Goal: Find specific page/section: Find specific page/section

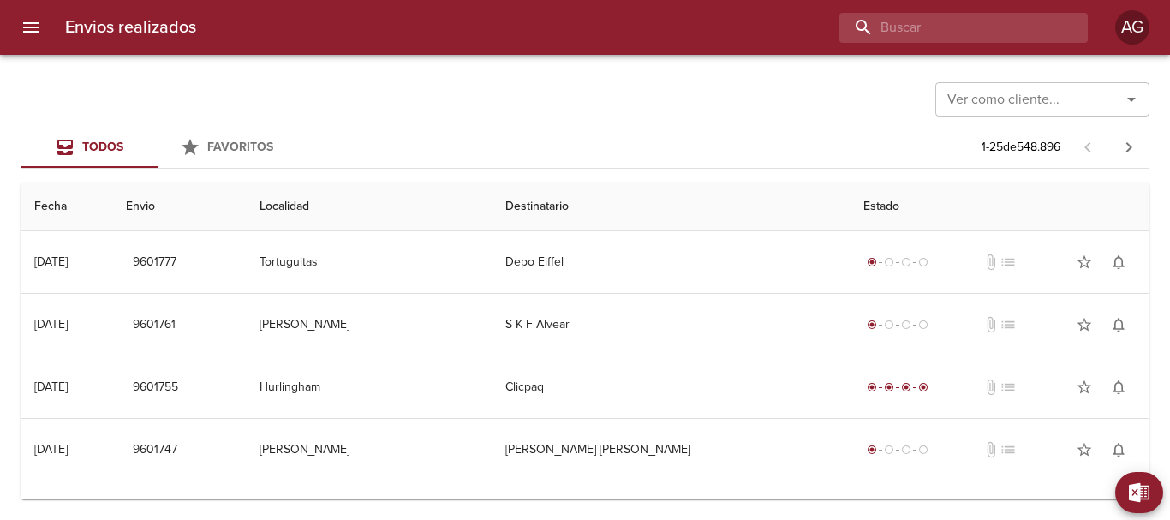
click at [1020, 28] on input "buscar" at bounding box center [949, 28] width 219 height 30
paste input "VeLIANTE [PERSON_NAME]"
type input "VeLIANTE [PERSON_NAME]"
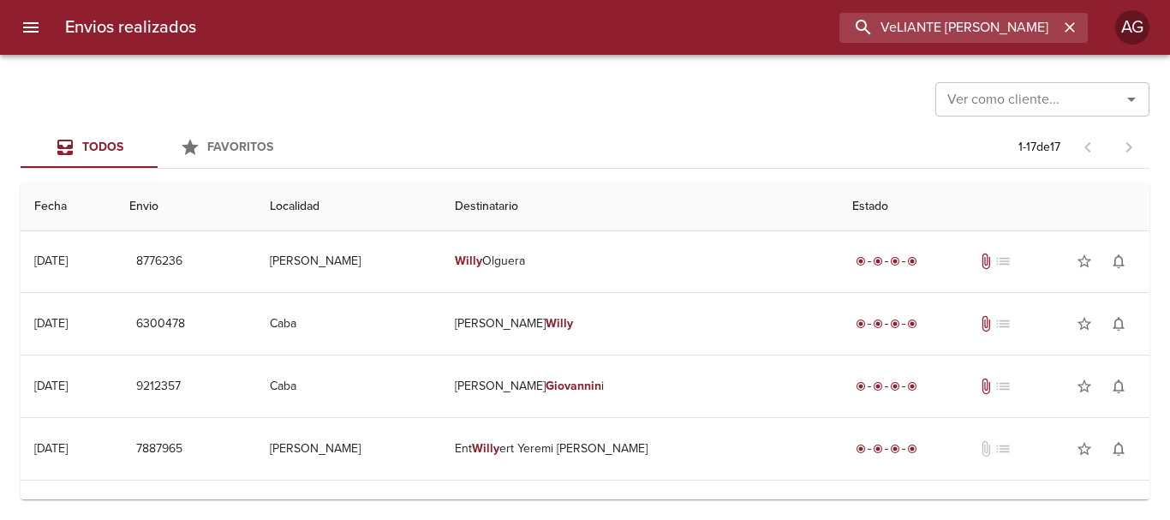
scroll to position [0, 0]
click at [1067, 34] on icon "button" at bounding box center [1069, 27] width 17 height 17
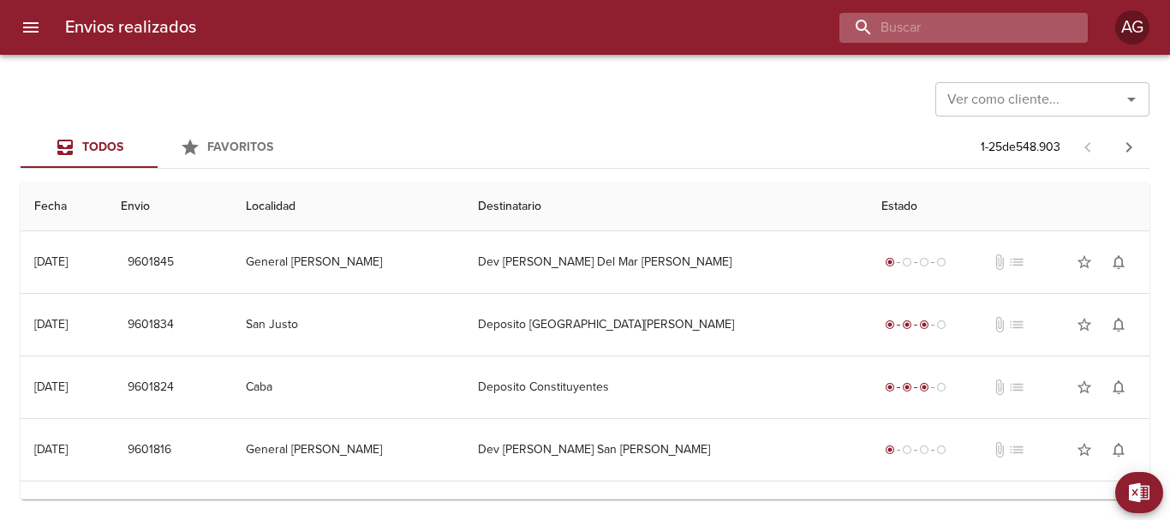
click at [1031, 26] on input "buscar" at bounding box center [949, 28] width 219 height 30
paste input "9547882"
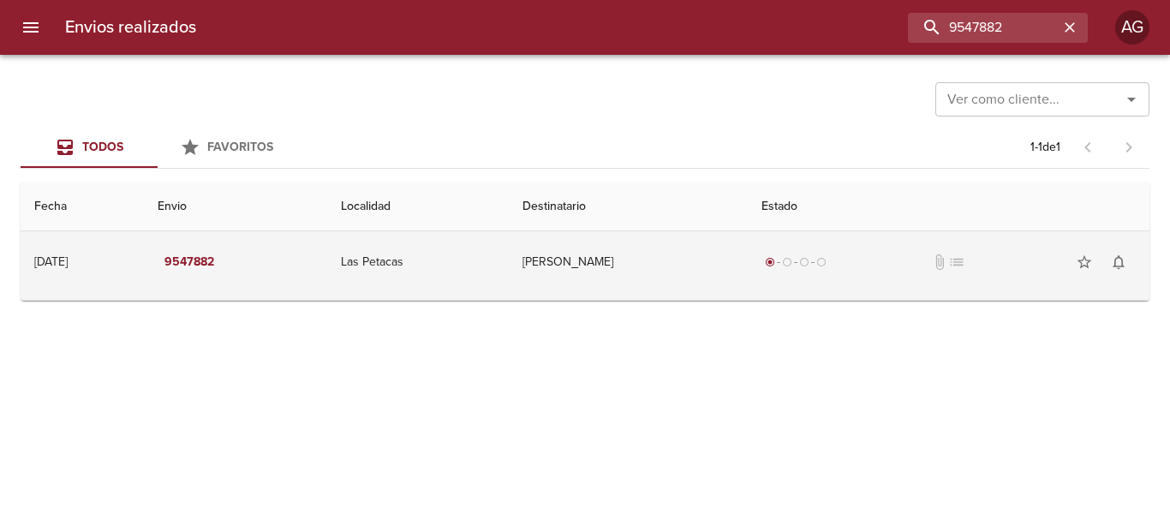
click at [656, 254] on td "[PERSON_NAME]" at bounding box center [628, 262] width 239 height 62
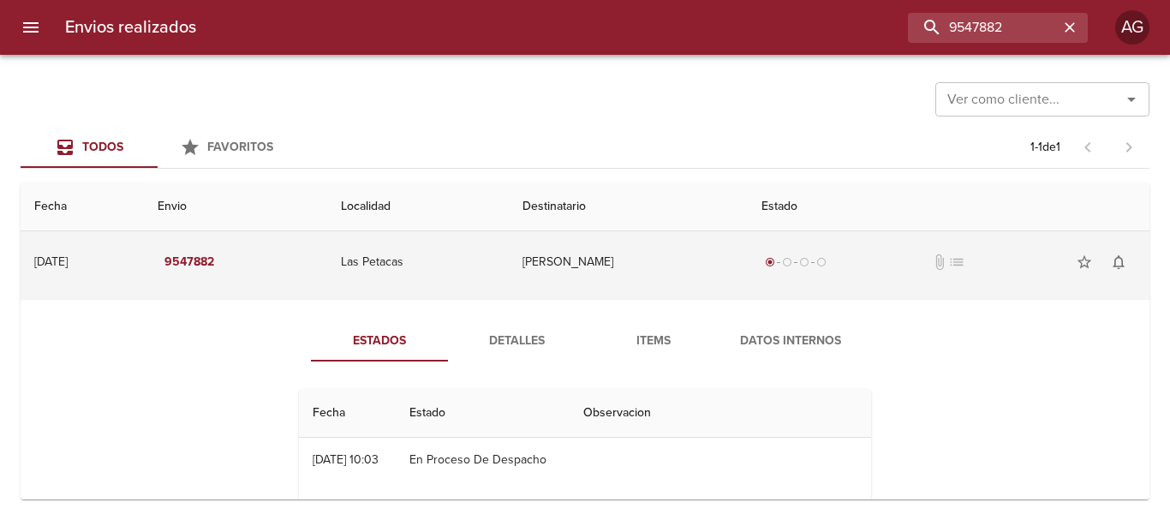
click at [565, 267] on td "[PERSON_NAME]" at bounding box center [628, 262] width 239 height 62
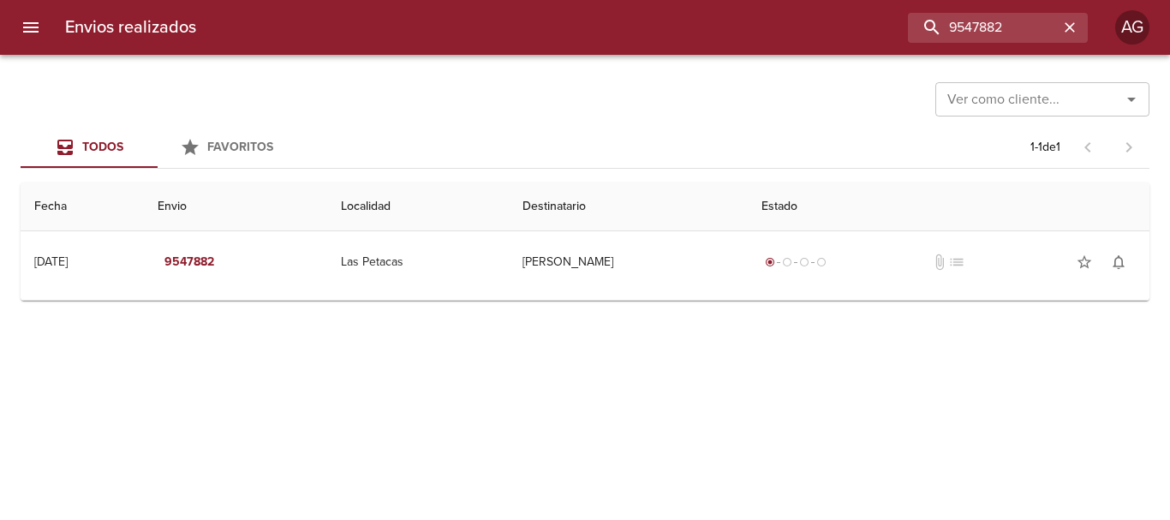
click at [999, 45] on div "Envios realizados 9547882 AG" at bounding box center [585, 27] width 1170 height 55
click at [994, 39] on input "9547882" at bounding box center [949, 28] width 219 height 30
type input "[PERSON_NAME]"
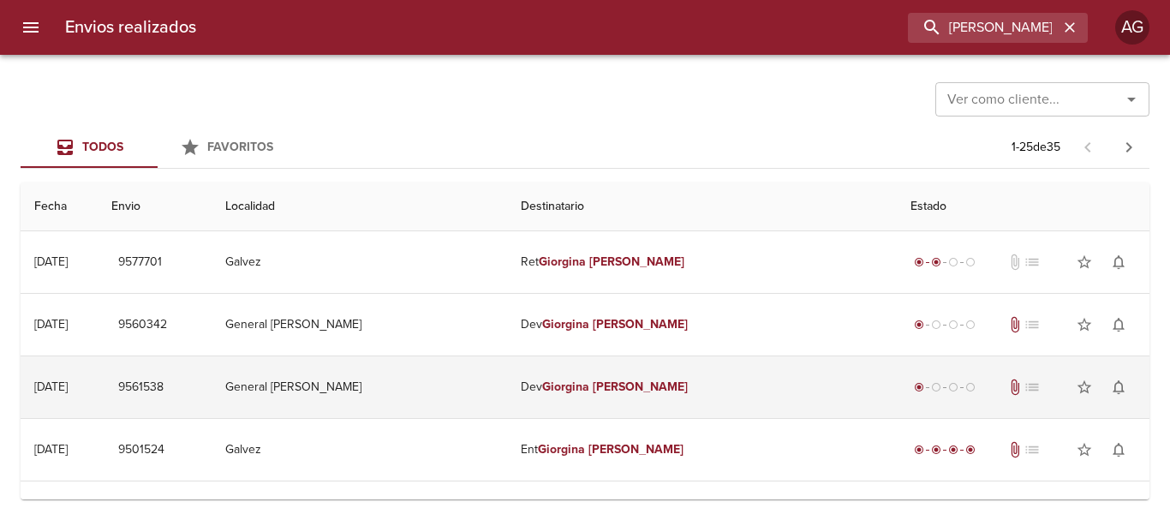
click at [507, 379] on td "General [PERSON_NAME]" at bounding box center [360, 387] width 296 height 62
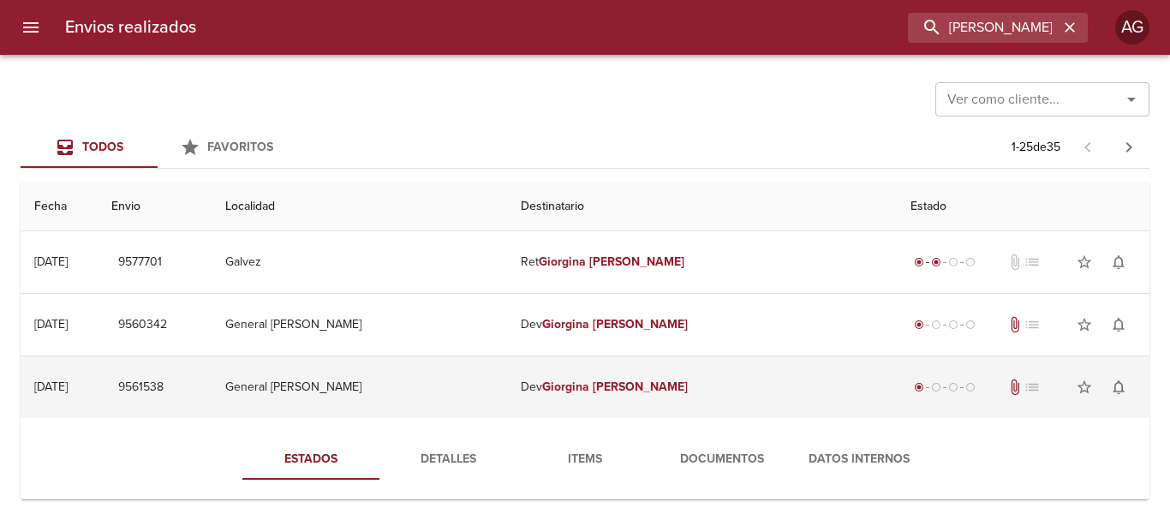
click at [637, 397] on td "Dev [PERSON_NAME]" at bounding box center [702, 387] width 390 height 62
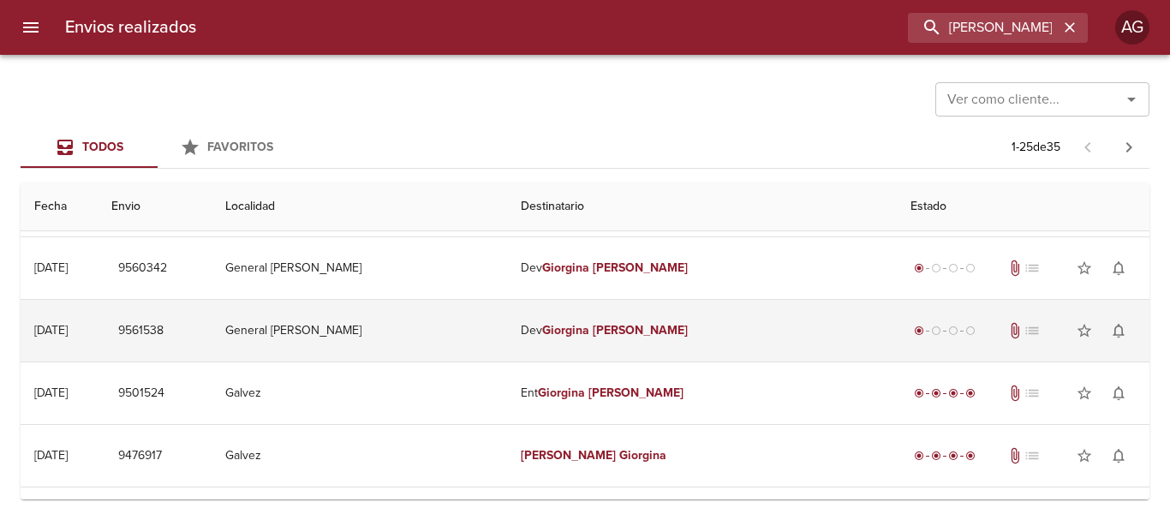
scroll to position [86, 0]
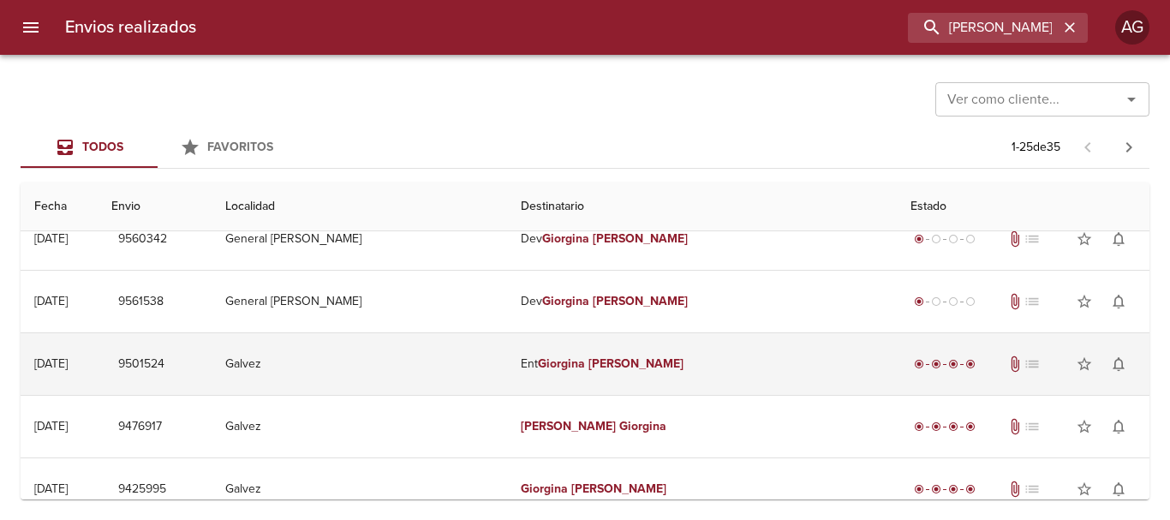
click at [624, 379] on td "Ent [PERSON_NAME]" at bounding box center [702, 364] width 390 height 62
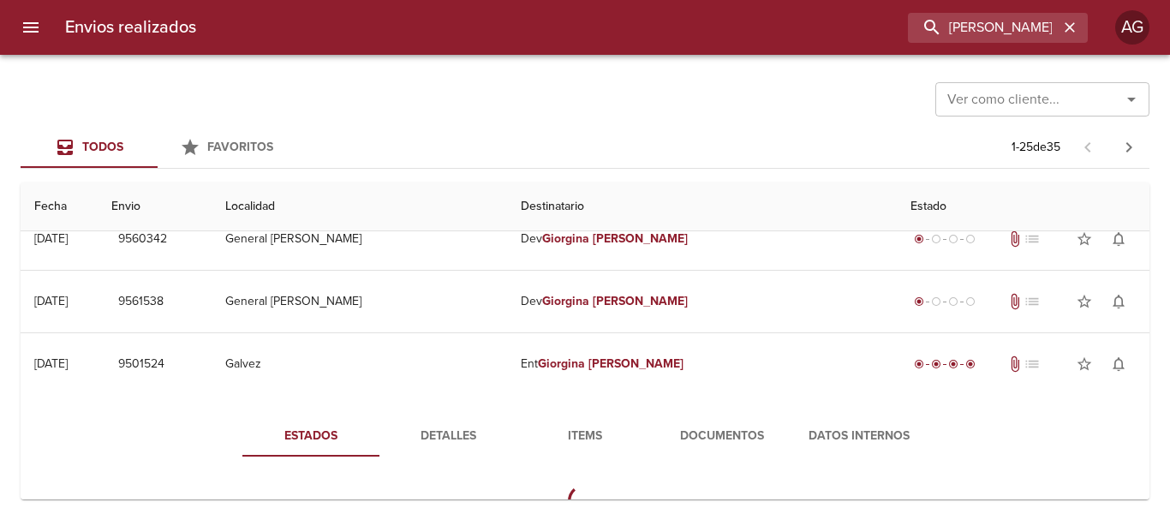
click at [578, 445] on span "Items" at bounding box center [585, 436] width 117 height 21
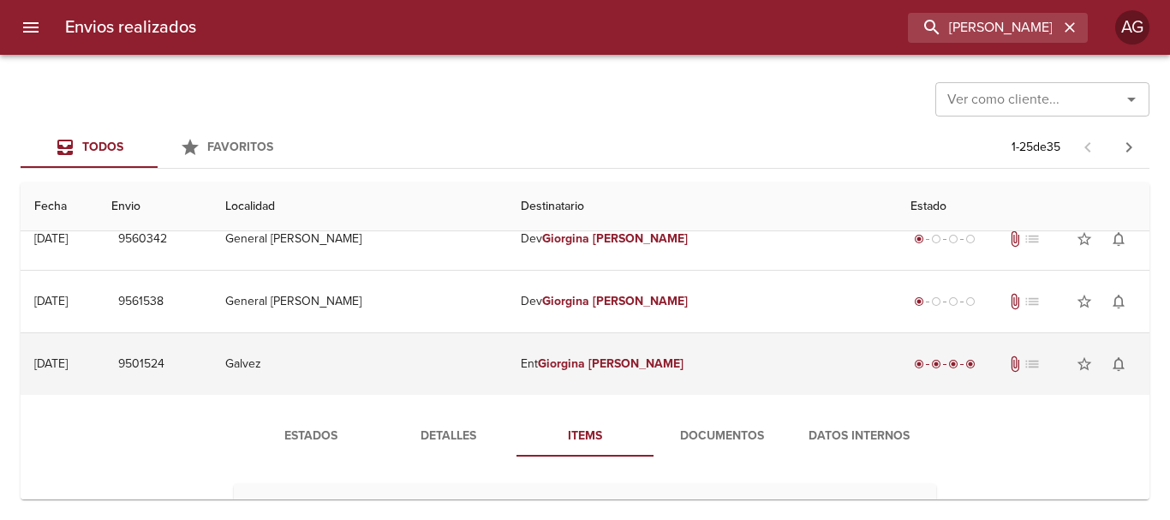
click at [659, 373] on td "Ent [PERSON_NAME]" at bounding box center [702, 364] width 390 height 62
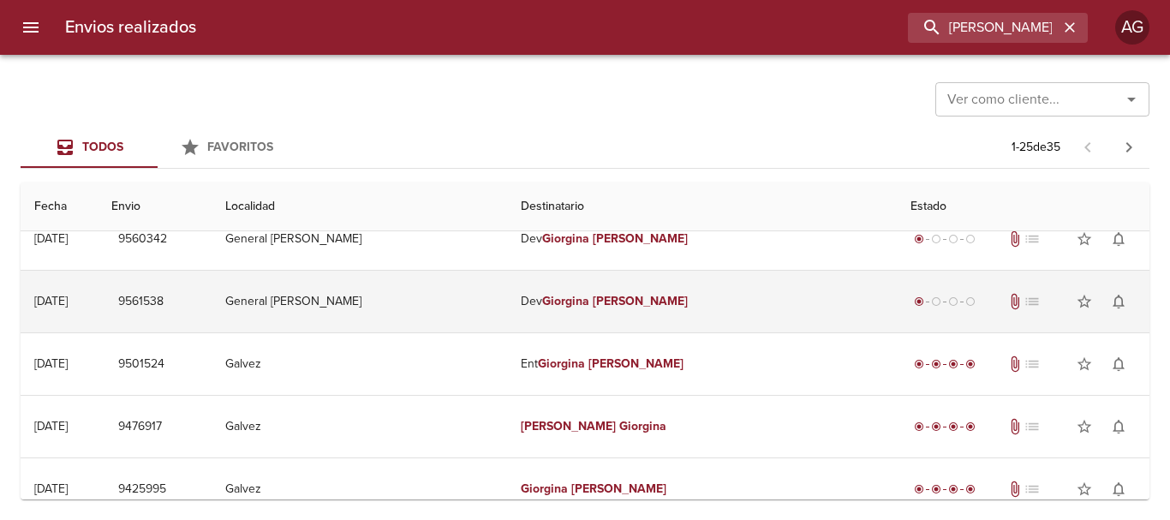
click at [625, 320] on td "Dev [PERSON_NAME]" at bounding box center [702, 302] width 390 height 62
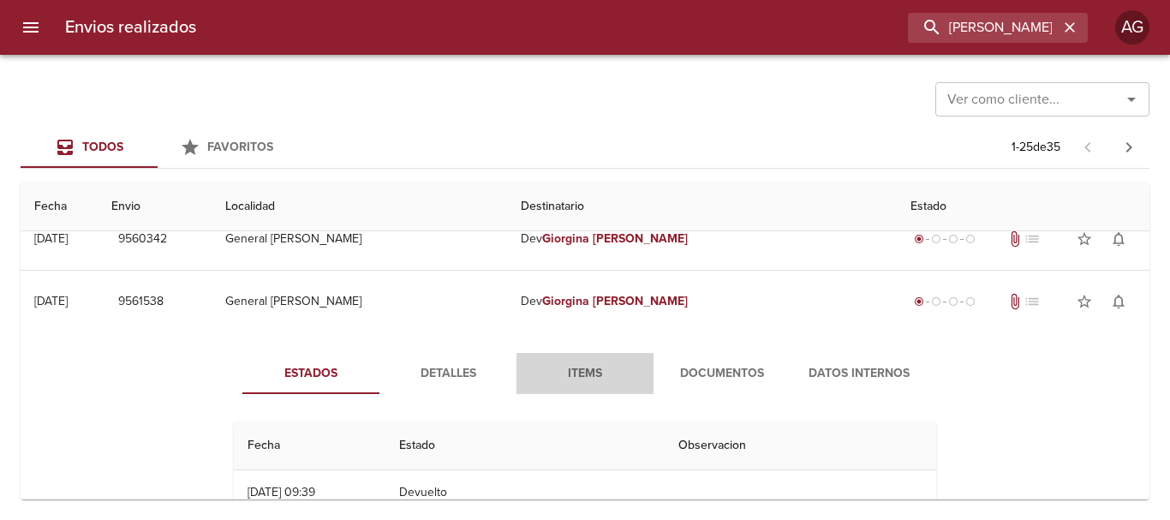
click at [580, 376] on span "Items" at bounding box center [585, 373] width 117 height 21
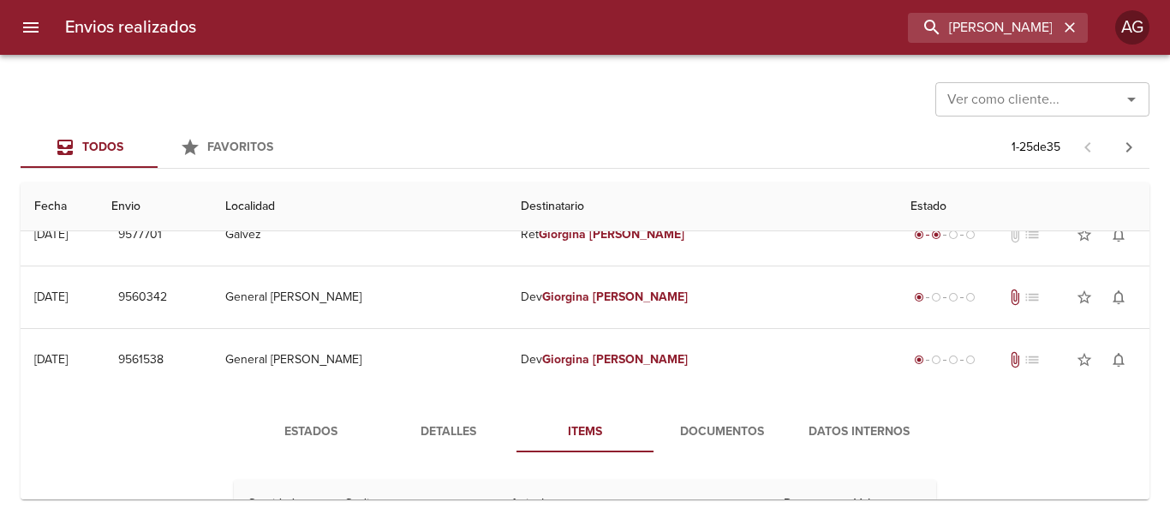
scroll to position [0, 0]
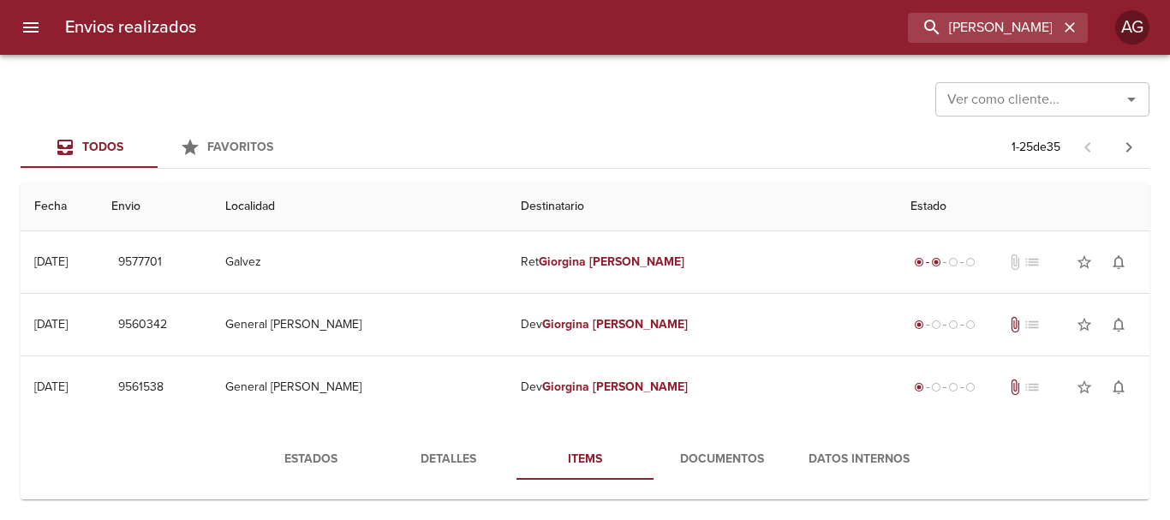
click at [632, 404] on td "Dev [PERSON_NAME]" at bounding box center [702, 387] width 390 height 62
